Goal: Find specific page/section

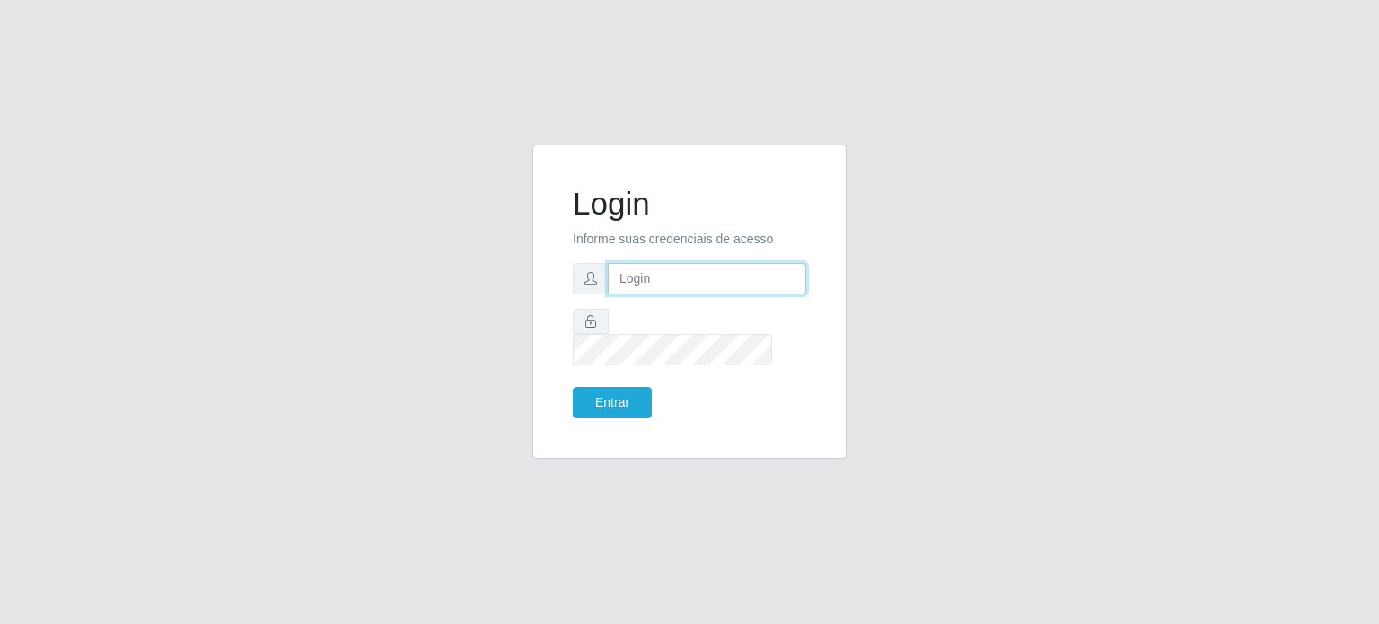
type input "[PERSON_NAME][EMAIL_ADDRESS][DOMAIN_NAME]"
click at [600, 387] on button "Entrar" at bounding box center [612, 402] width 79 height 31
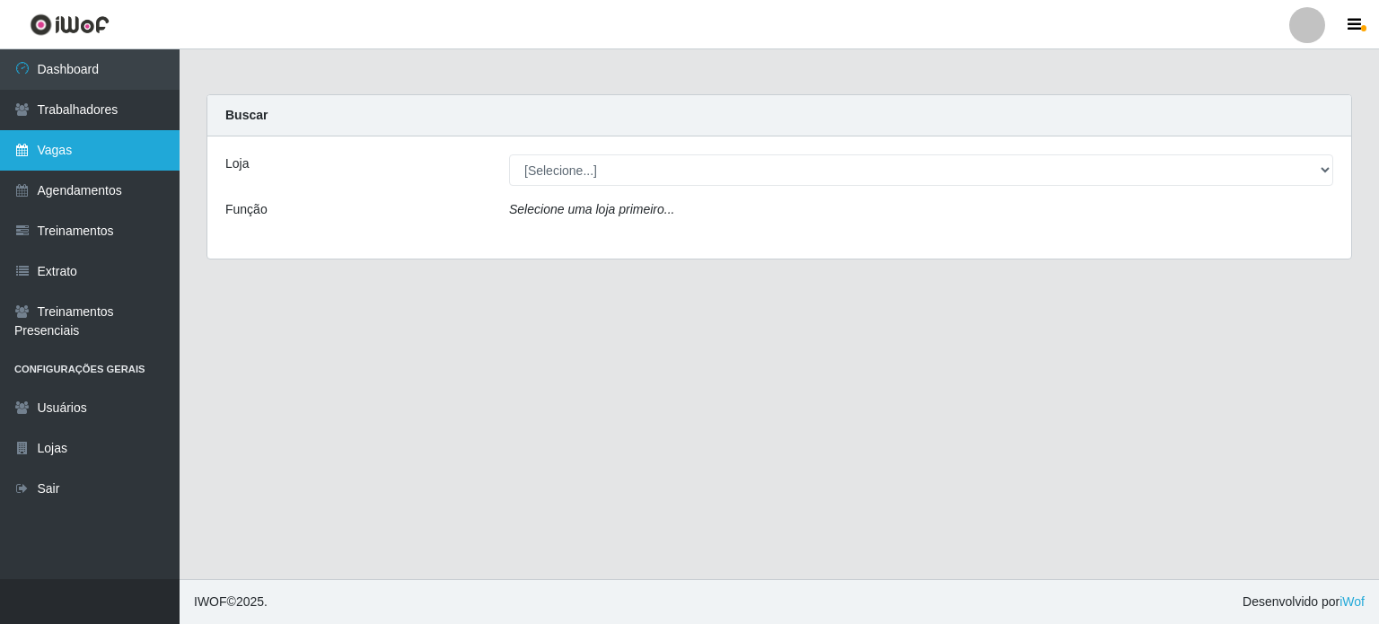
click at [86, 154] on link "Vagas" at bounding box center [90, 150] width 180 height 40
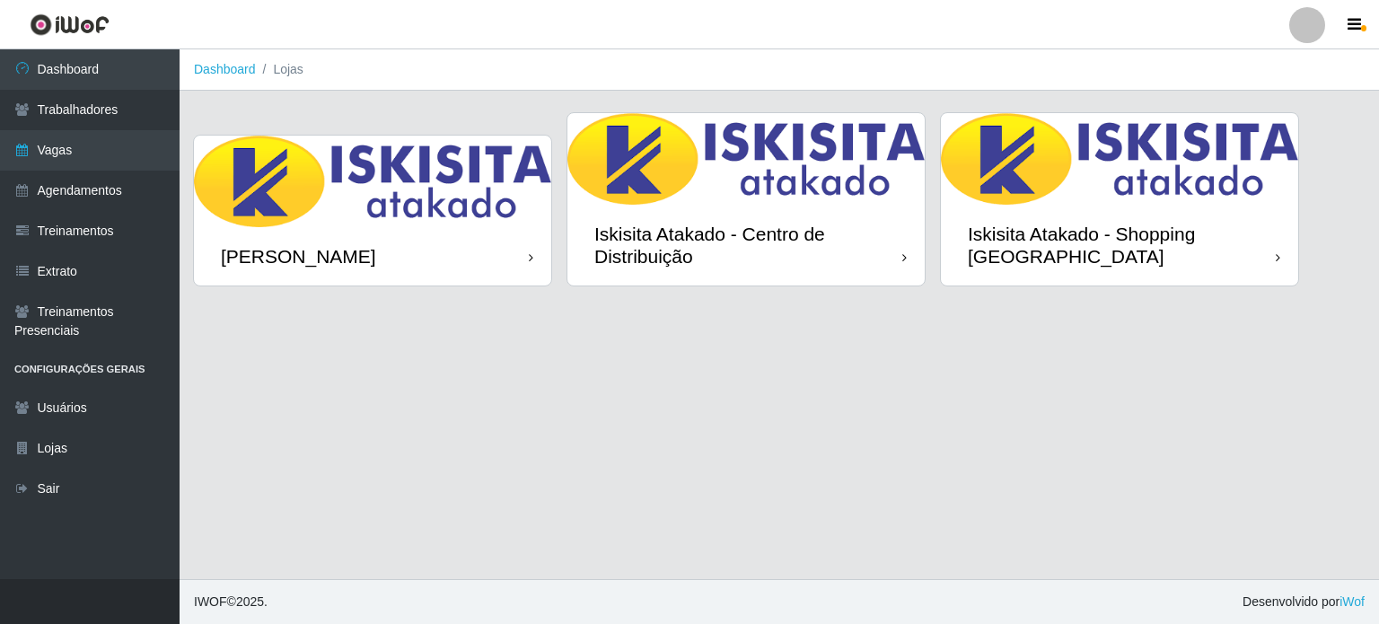
click at [280, 263] on div "[PERSON_NAME]" at bounding box center [298, 256] width 155 height 22
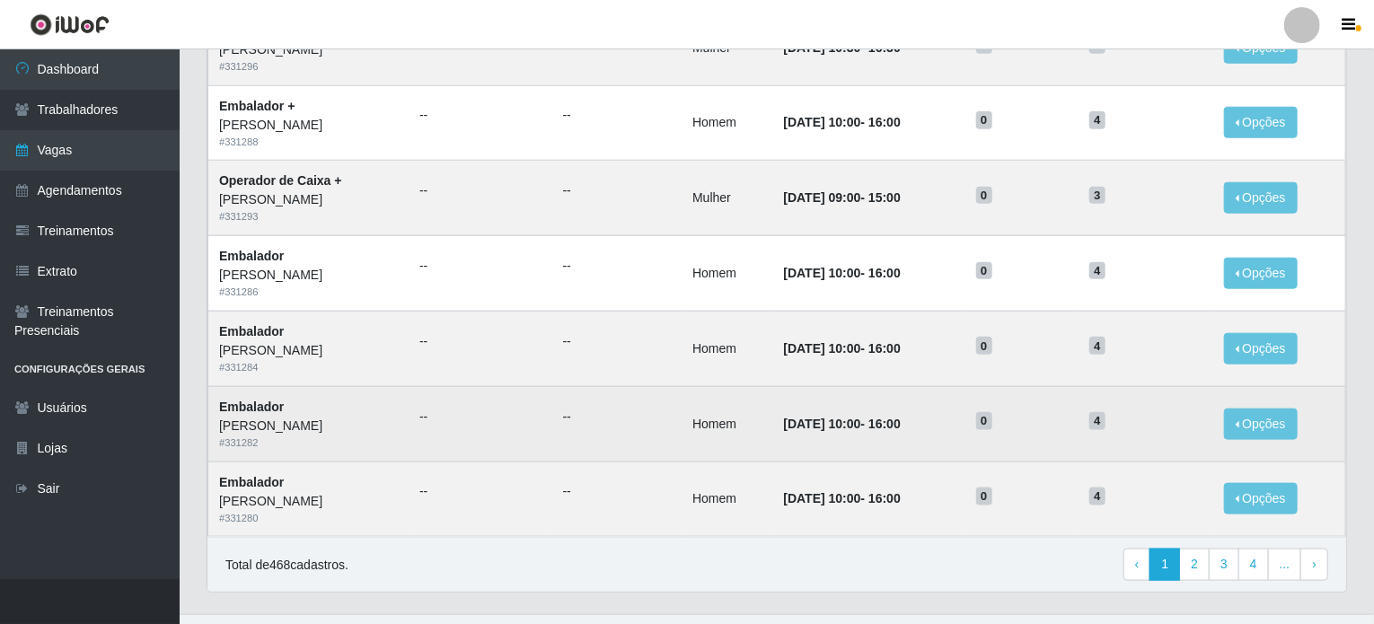
scroll to position [892, 0]
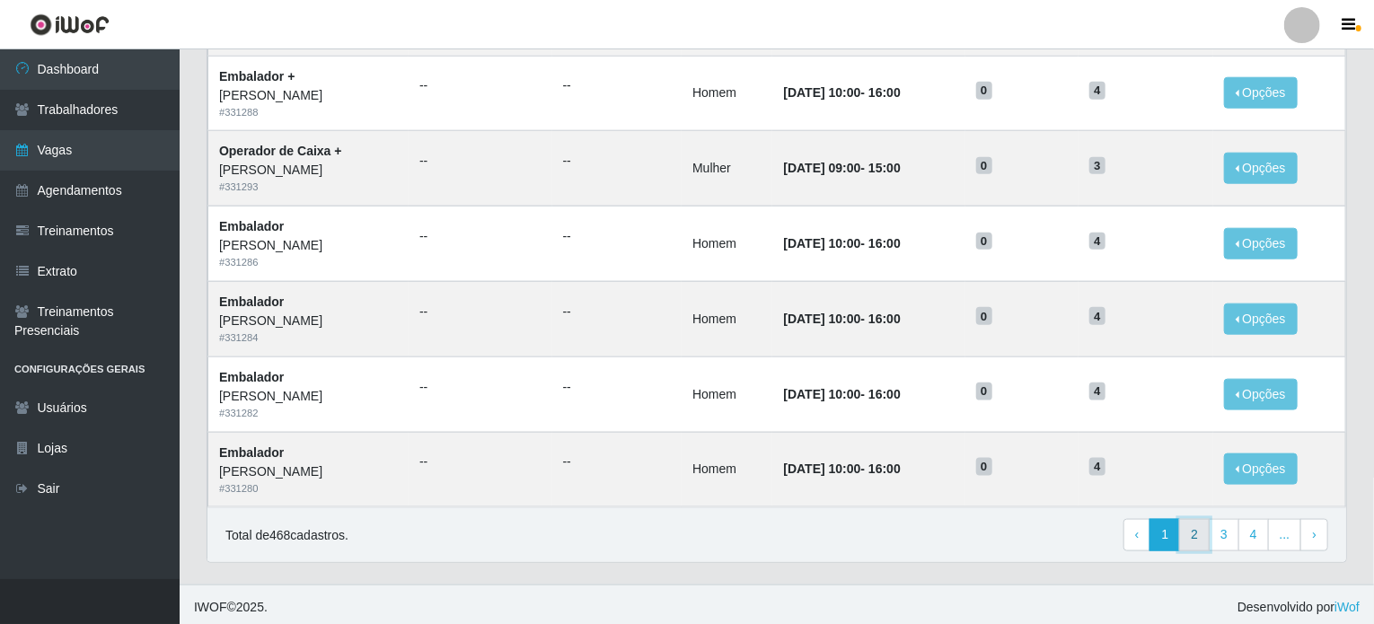
click at [1199, 535] on link "2" at bounding box center [1194, 535] width 31 height 32
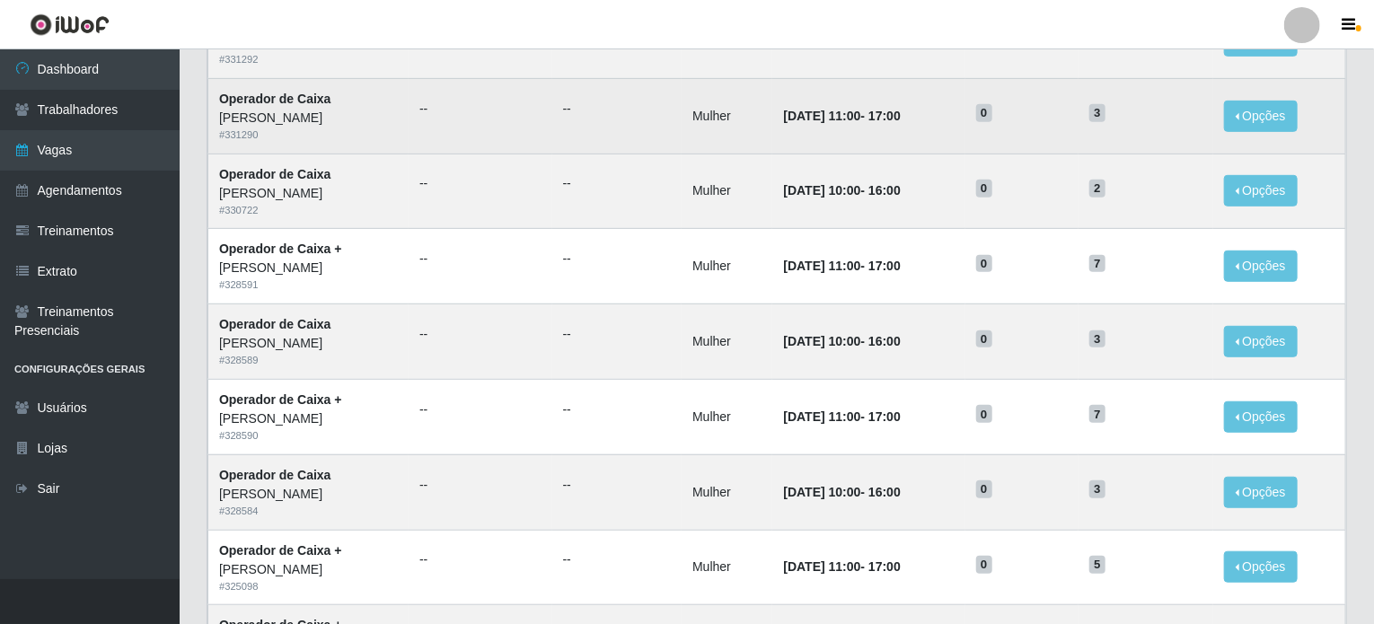
scroll to position [449, 0]
